Goal: Task Accomplishment & Management: Manage account settings

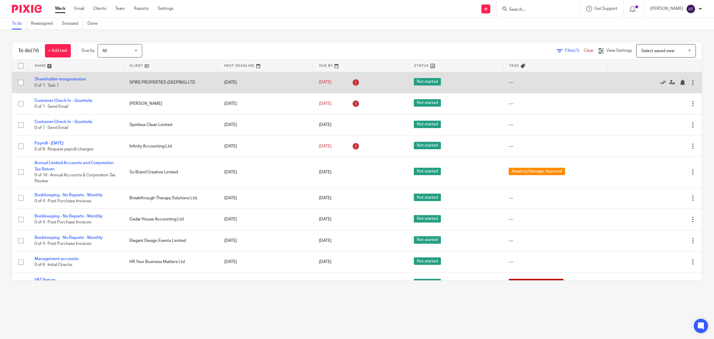
click at [661, 82] on icon at bounding box center [664, 82] width 6 height 6
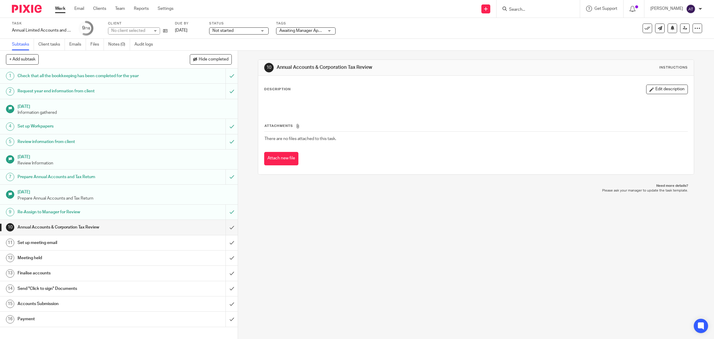
click at [322, 30] on span "Awaiting Manager Approval" at bounding box center [305, 31] width 50 height 4
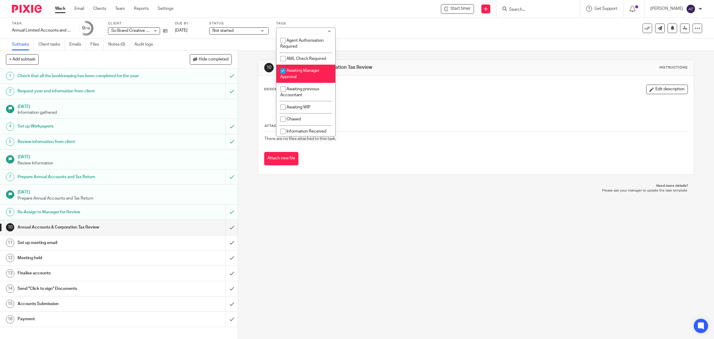
click at [315, 81] on li "Awaiting Manager Approval" at bounding box center [306, 74] width 59 height 18
checkbox input "false"
click at [299, 67] on li "Waiting on Client Approval" at bounding box center [306, 58] width 59 height 18
checkbox input "true"
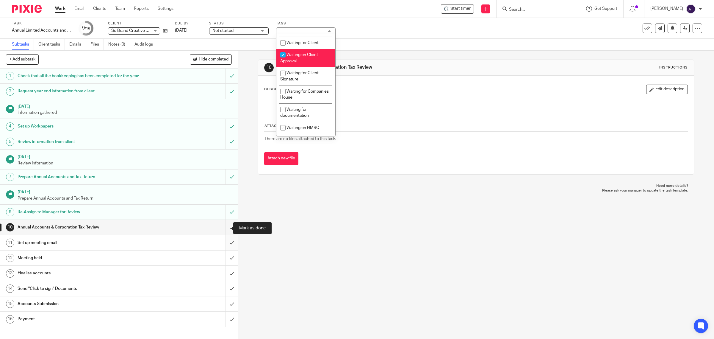
drag, startPoint x: 223, startPoint y: 230, endPoint x: 224, endPoint y: 241, distance: 11.6
click at [223, 230] on input "submit" at bounding box center [119, 227] width 238 height 15
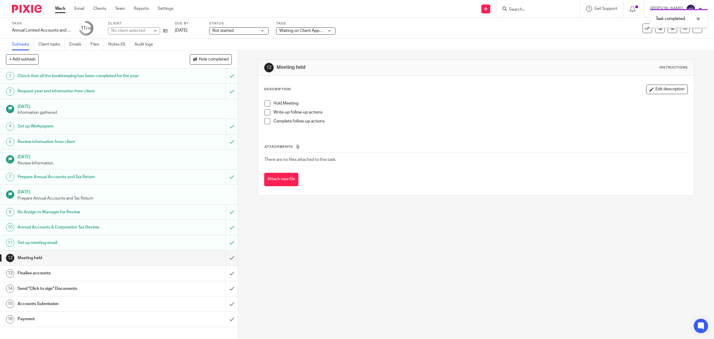
click at [225, 259] on input "submit" at bounding box center [119, 257] width 238 height 15
click at [225, 274] on input "submit" at bounding box center [119, 273] width 238 height 15
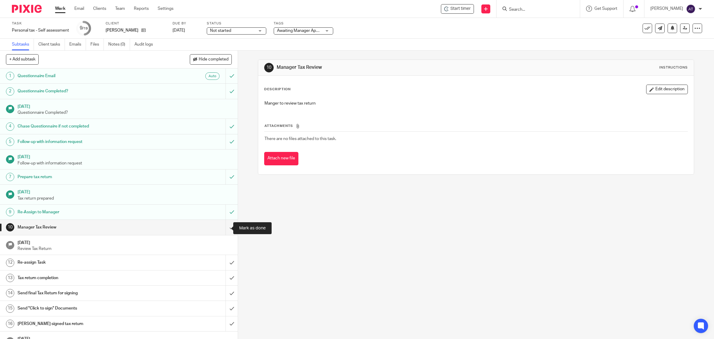
drag, startPoint x: 223, startPoint y: 227, endPoint x: 222, endPoint y: 236, distance: 9.3
click at [223, 227] on input "submit" at bounding box center [119, 227] width 238 height 15
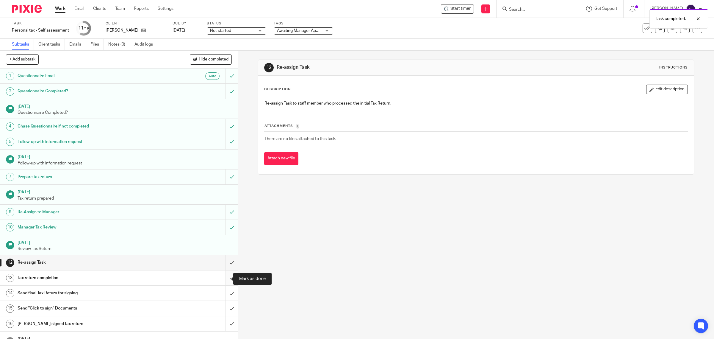
click at [223, 281] on input "submit" at bounding box center [119, 277] width 238 height 15
click at [226, 266] on input "submit" at bounding box center [119, 262] width 238 height 15
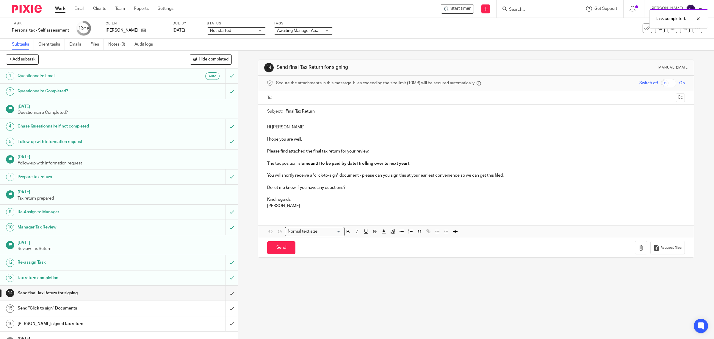
click at [307, 29] on span "Awaiting Manager Approval" at bounding box center [302, 31] width 50 height 4
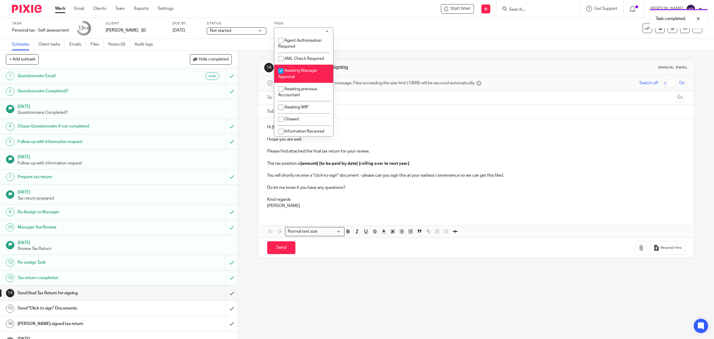
click at [311, 83] on li "Awaiting Manager Approval" at bounding box center [303, 74] width 59 height 18
checkbox input "false"
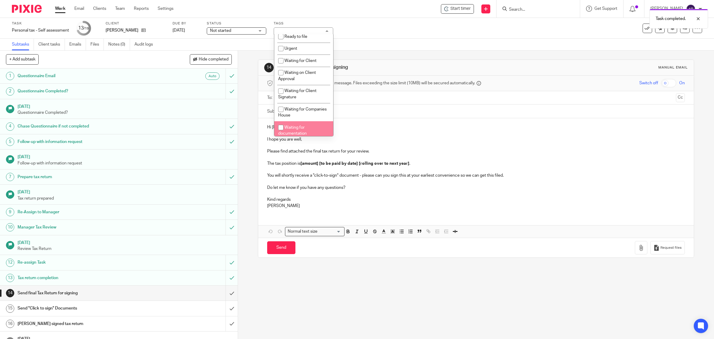
scroll to position [223, 0]
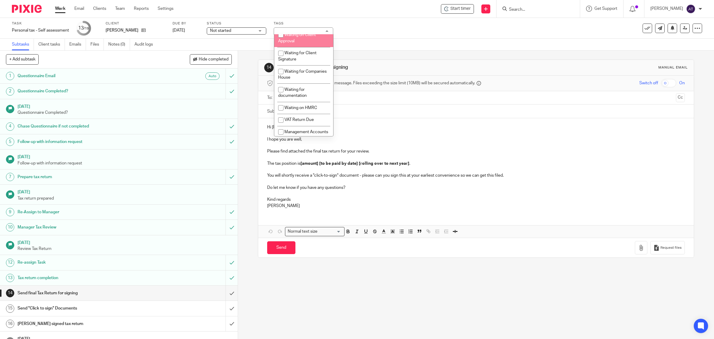
click at [305, 47] on li "Waiting on Client Approval" at bounding box center [303, 38] width 59 height 18
checkbox input "true"
click at [391, 27] on div "Task Personal tax - Self assessment Save Personal tax - Self assessment 13 /19 …" at bounding box center [299, 28] width 575 height 14
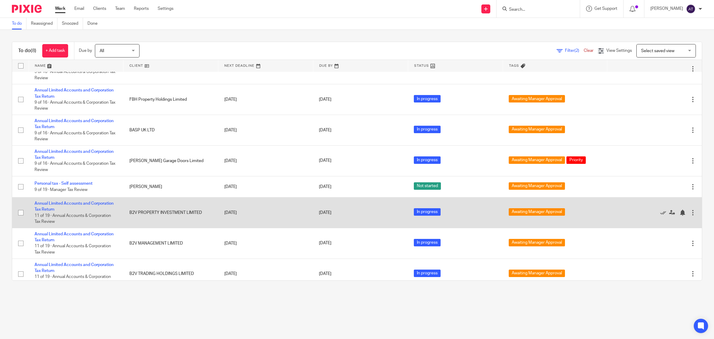
scroll to position [26, 0]
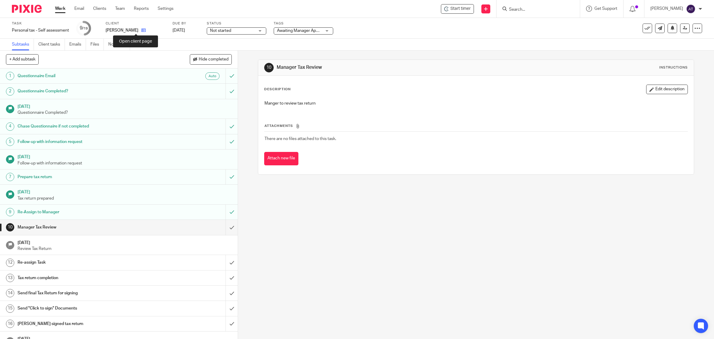
click at [141, 31] on icon at bounding box center [143, 30] width 4 height 4
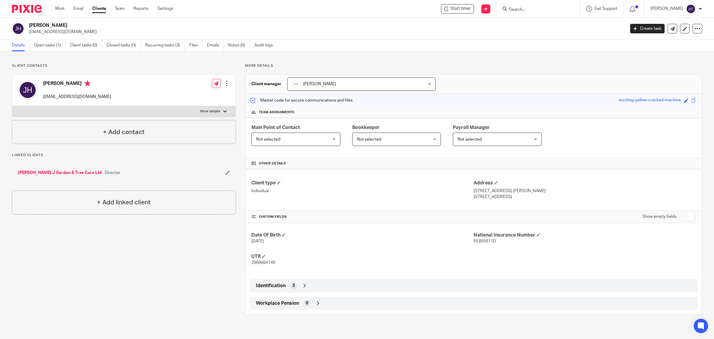
drag, startPoint x: 166, startPoint y: 284, endPoint x: 157, endPoint y: 271, distance: 16.1
click at [166, 284] on div "Client contacts [PERSON_NAME] [EMAIL_ADDRESS][DOMAIN_NAME] Edit contact Create …" at bounding box center [119, 188] width 233 height 251
click at [40, 44] on link "Open tasks (1)" at bounding box center [50, 46] width 32 height 12
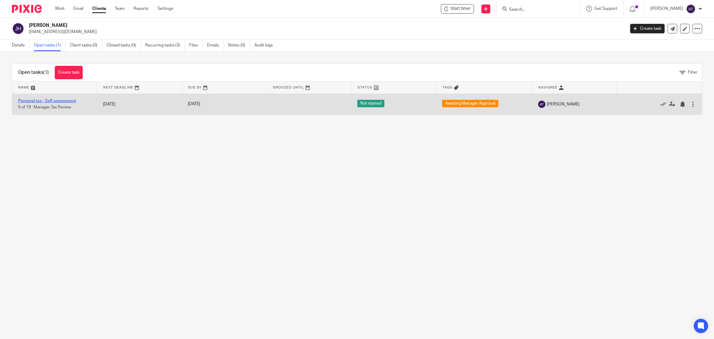
click at [68, 103] on link "Personal tax - Self assessment" at bounding box center [47, 101] width 58 height 4
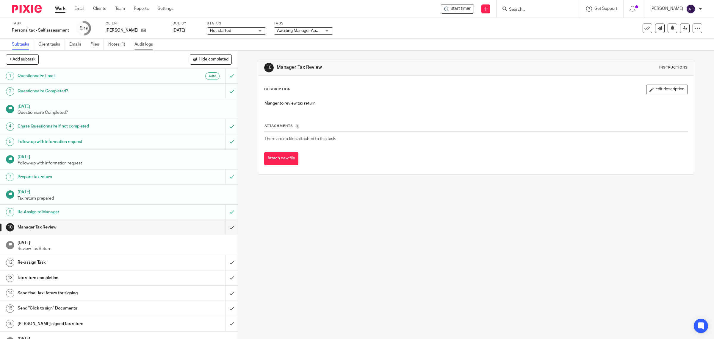
click at [140, 45] on link "Audit logs" at bounding box center [146, 45] width 23 height 12
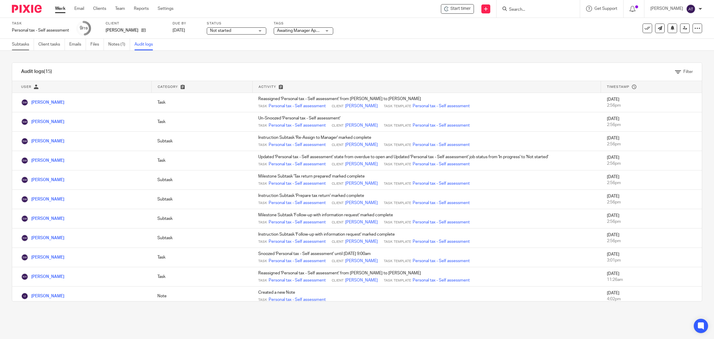
click at [22, 46] on link "Subtasks" at bounding box center [23, 45] width 22 height 12
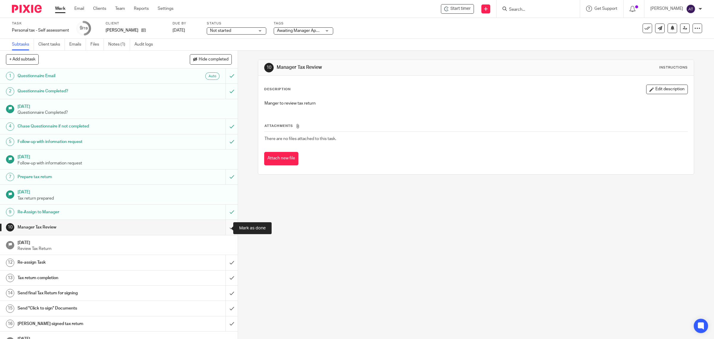
click at [224, 230] on input "submit" at bounding box center [119, 227] width 238 height 15
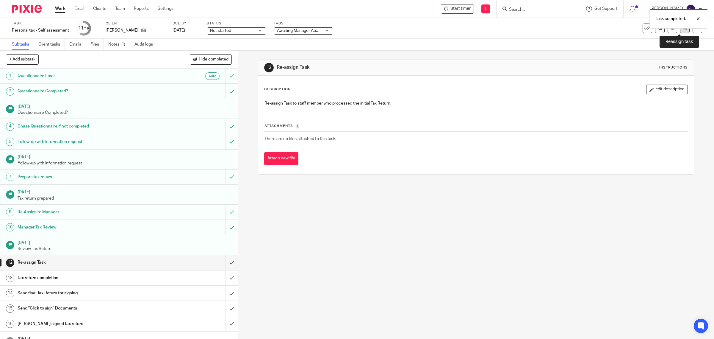
click at [683, 29] on icon at bounding box center [685, 28] width 4 height 4
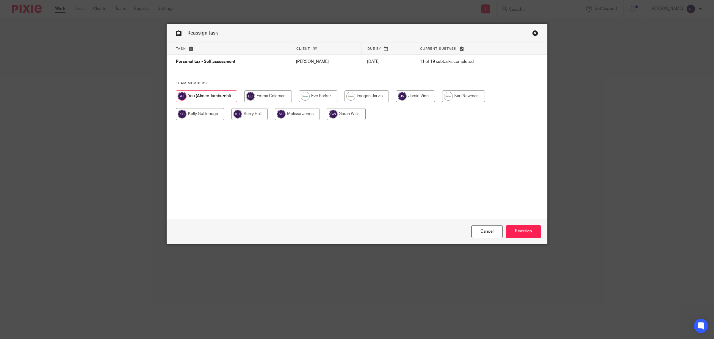
click at [346, 113] on input "radio" at bounding box center [346, 114] width 39 height 12
radio input "true"
click at [526, 233] on input "Reassign" at bounding box center [523, 231] width 35 height 13
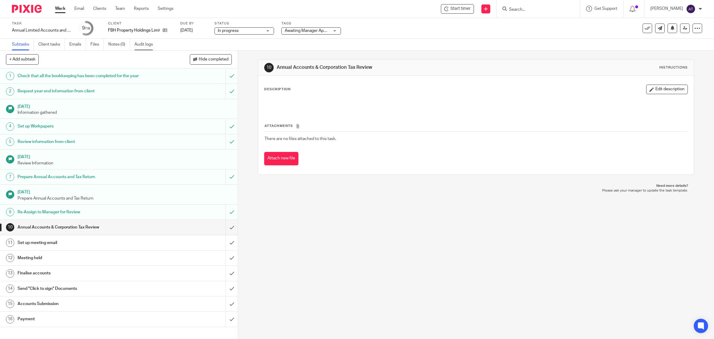
click at [147, 44] on link "Audit logs" at bounding box center [146, 45] width 23 height 12
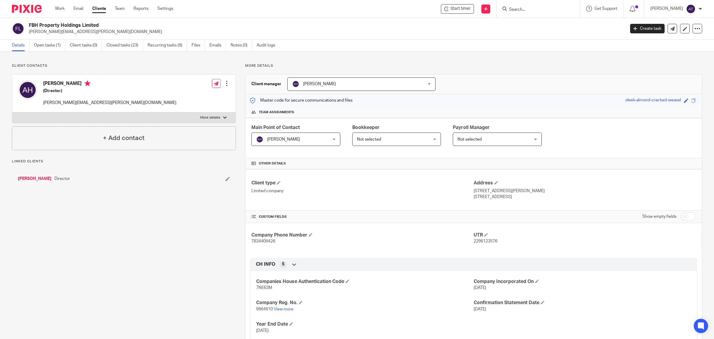
scroll to position [20, 0]
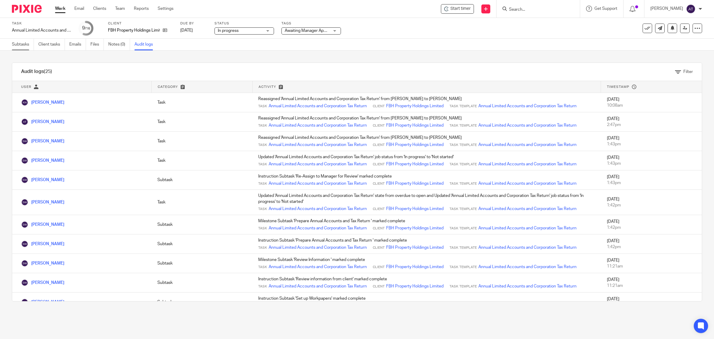
click at [18, 44] on link "Subtasks" at bounding box center [23, 45] width 22 height 12
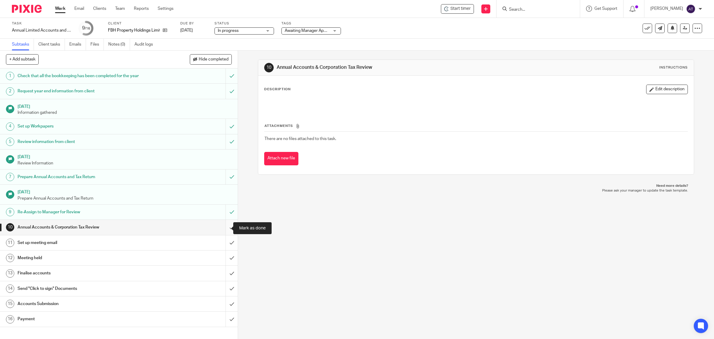
click at [220, 227] on input "submit" at bounding box center [119, 227] width 238 height 15
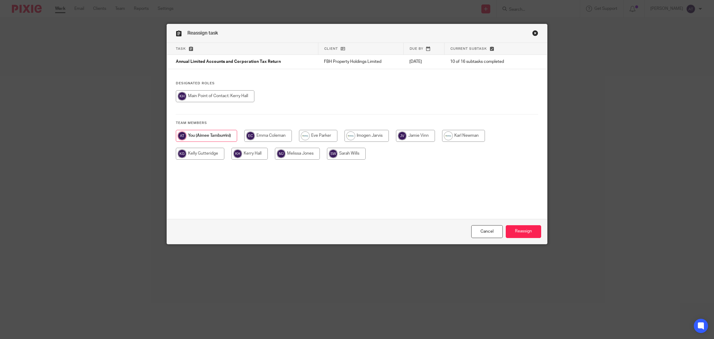
click at [347, 157] on input "radio" at bounding box center [346, 154] width 39 height 12
radio input "true"
click at [517, 234] on input "Reassign" at bounding box center [523, 231] width 35 height 13
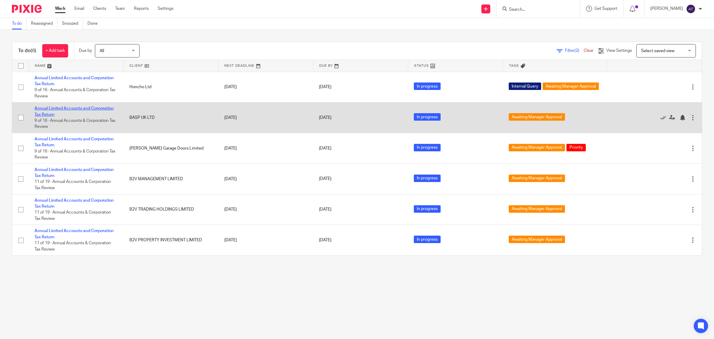
click at [94, 106] on link "Annual Limited Accounts and Corporation Tax Return" at bounding box center [74, 111] width 79 height 10
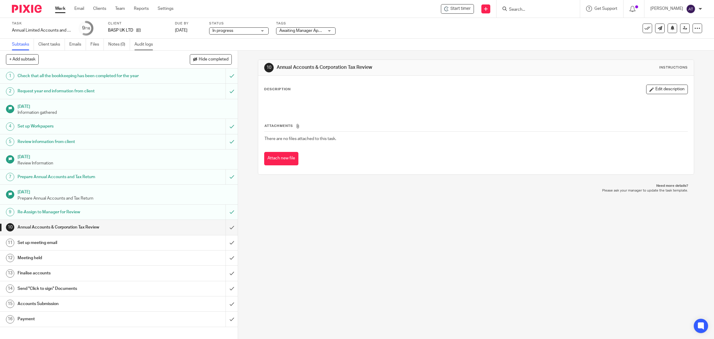
click at [149, 47] on link "Audit logs" at bounding box center [146, 45] width 23 height 12
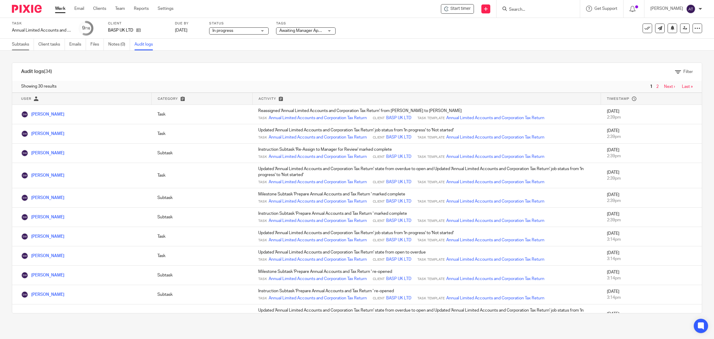
click at [20, 46] on link "Subtasks" at bounding box center [23, 45] width 22 height 12
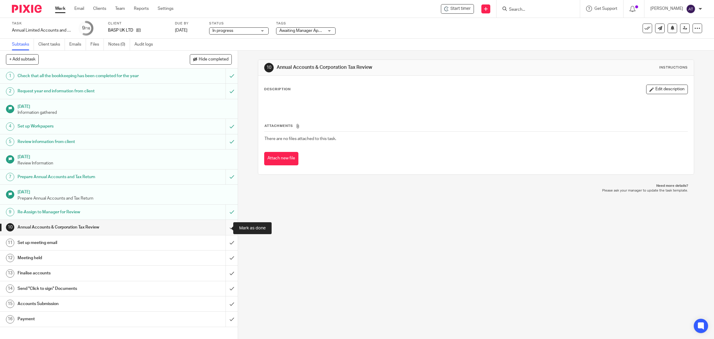
click at [221, 227] on input "submit" at bounding box center [119, 227] width 238 height 15
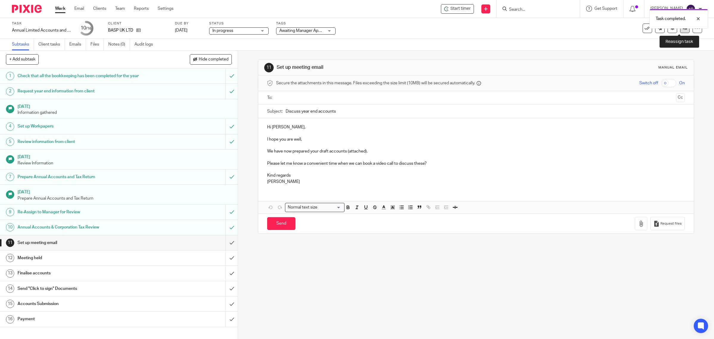
click at [683, 30] on icon at bounding box center [685, 28] width 4 height 4
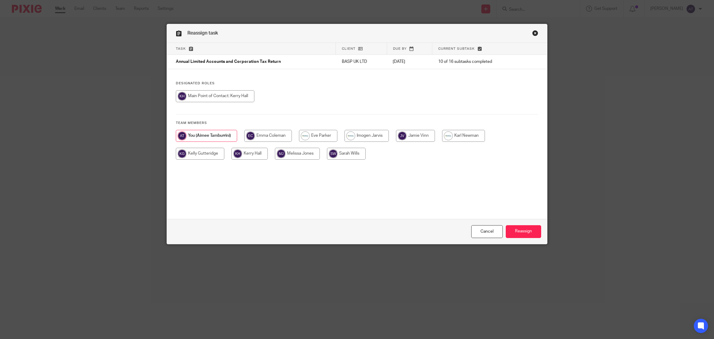
click at [351, 156] on input "radio" at bounding box center [346, 154] width 39 height 12
radio input "true"
click at [526, 234] on input "Reassign" at bounding box center [523, 231] width 35 height 13
